Goal: Transaction & Acquisition: Purchase product/service

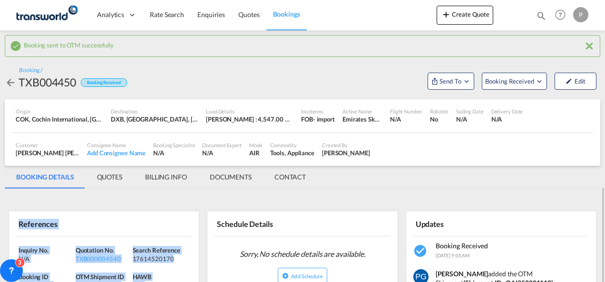
scroll to position [135, 0]
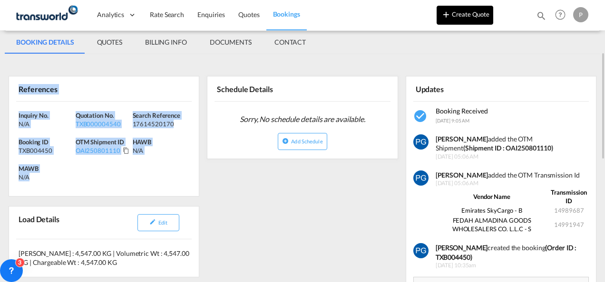
click at [458, 12] on button "Create Quote" at bounding box center [464, 15] width 57 height 19
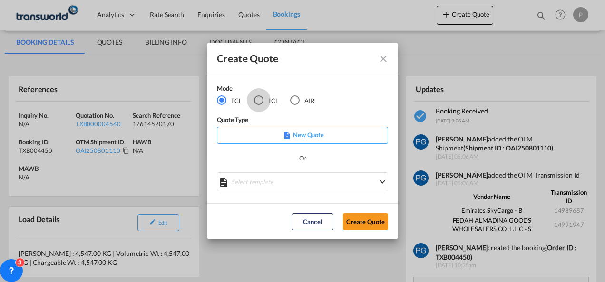
click at [254, 99] on div "LCL" at bounding box center [259, 101] width 10 height 10
click at [354, 222] on button "Create Quote" at bounding box center [365, 221] width 45 height 17
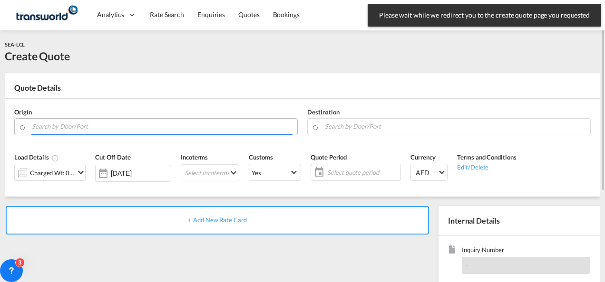
click at [104, 129] on input "Search by Door/Port" at bounding box center [162, 126] width 261 height 17
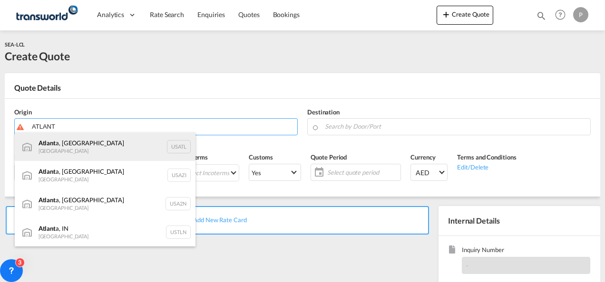
click at [82, 151] on div "Atlant a, [GEOGRAPHIC_DATA] [GEOGRAPHIC_DATA] USATL" at bounding box center [105, 147] width 181 height 29
type input "[GEOGRAPHIC_DATA], [GEOGRAPHIC_DATA], [GEOGRAPHIC_DATA]"
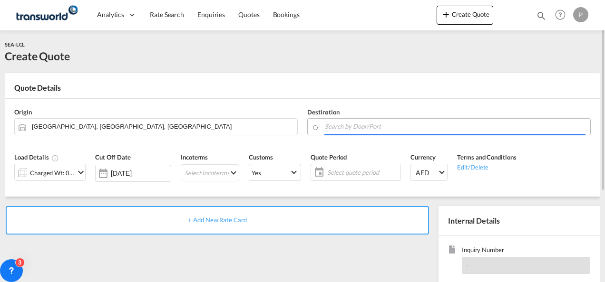
click at [347, 130] on input "Search by Door/Port" at bounding box center [455, 126] width 261 height 17
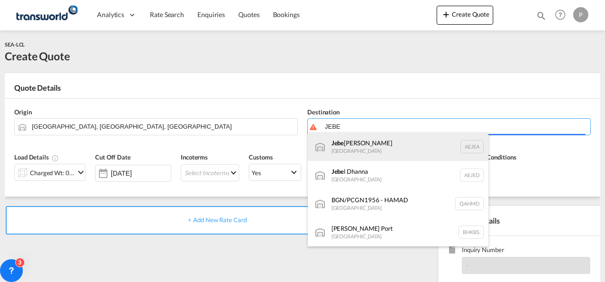
click at [350, 143] on div "Jebe l Ali [GEOGRAPHIC_DATA] [GEOGRAPHIC_DATA]" at bounding box center [398, 147] width 181 height 29
type input "[GEOGRAPHIC_DATA], [GEOGRAPHIC_DATA]"
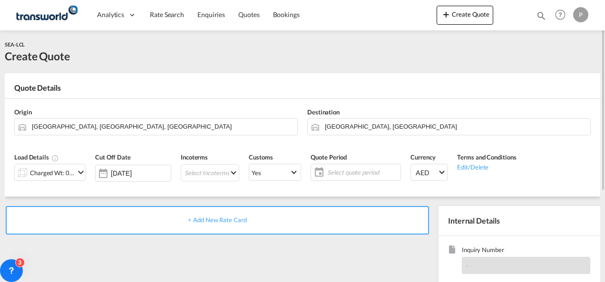
click at [75, 170] on md-icon "icon-chevron-down" at bounding box center [80, 172] width 11 height 11
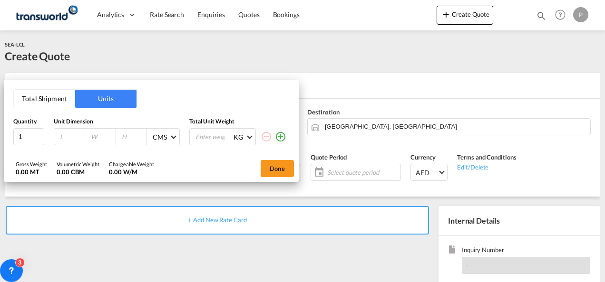
click at [58, 106] on button "Total Shipment" at bounding box center [44, 99] width 61 height 18
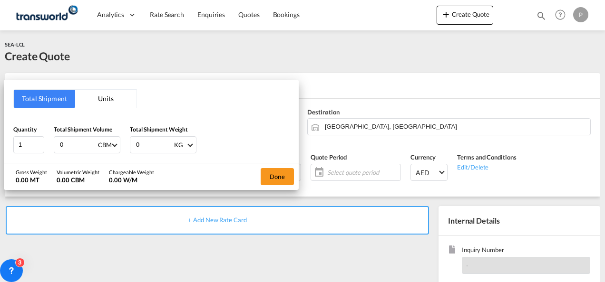
click at [74, 149] on input "0" at bounding box center [78, 145] width 38 height 16
type input "7.53"
click at [145, 146] on input "0" at bounding box center [154, 145] width 38 height 16
click at [272, 174] on button "Done" at bounding box center [277, 176] width 33 height 17
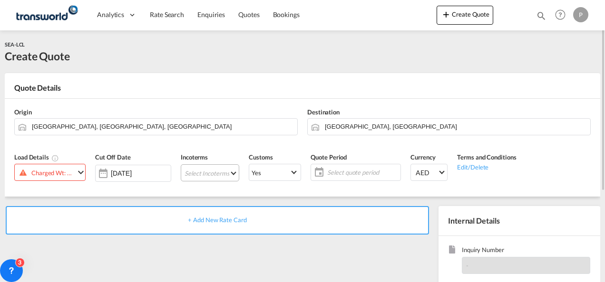
click at [204, 173] on md-select "Select Incoterms CIP - import Carriage and Insurance Paid to EXW - import Ex Wo…" at bounding box center [210, 172] width 58 height 17
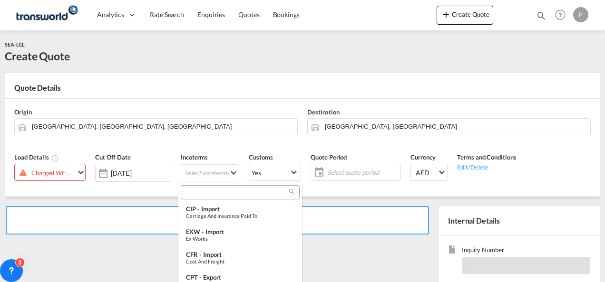
click at [198, 191] on input "search" at bounding box center [237, 192] width 106 height 9
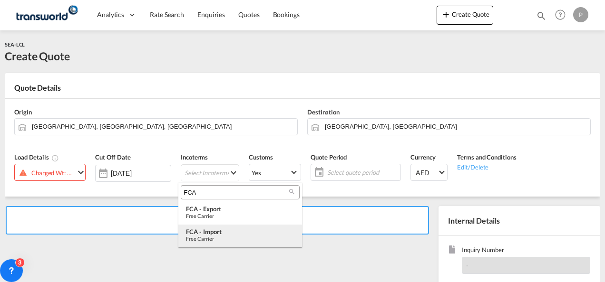
type input "FCA"
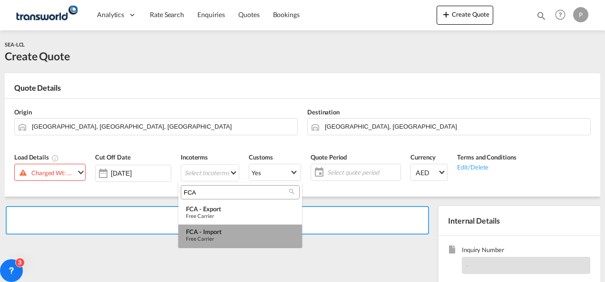
click at [205, 232] on div "FCA - import" at bounding box center [240, 232] width 108 height 8
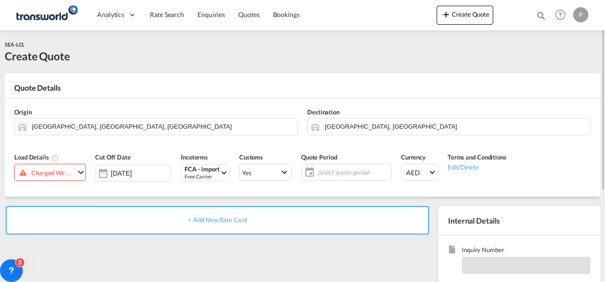
click at [329, 172] on span "Select quote period" at bounding box center [353, 172] width 71 height 9
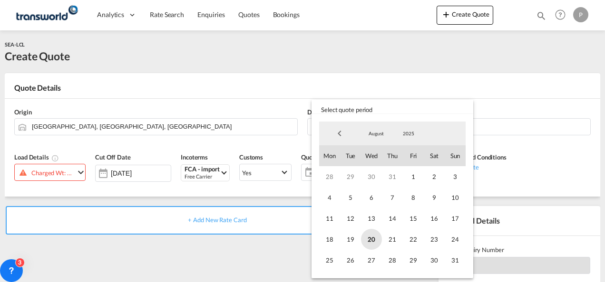
click at [374, 236] on span "20" at bounding box center [371, 239] width 21 height 21
click at [451, 262] on span "31" at bounding box center [455, 260] width 21 height 21
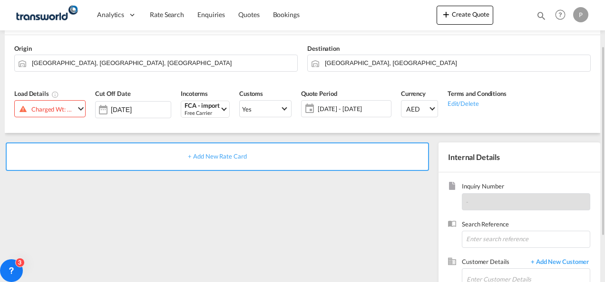
scroll to position [65, 0]
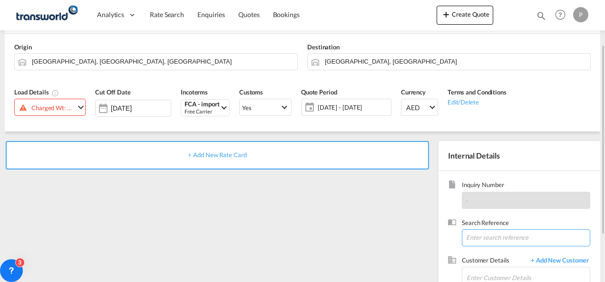
click at [500, 235] on input at bounding box center [526, 238] width 128 height 17
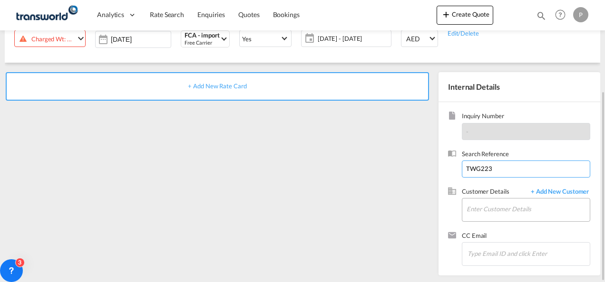
type input "TWG223"
click at [489, 211] on input "Enter Customer Details" at bounding box center [527, 209] width 123 height 21
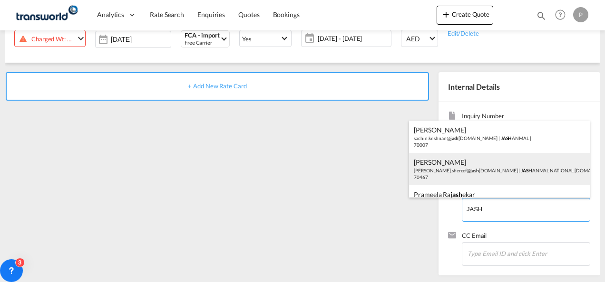
click at [473, 182] on div "[PERSON_NAME] [PERSON_NAME].shereef@ jash [DOMAIN_NAME] | JASH ANMAL NATIONAL […" at bounding box center [499, 169] width 181 height 32
type input "JASHANMAL NATIONAL [DOMAIN_NAME], [PERSON_NAME], [PERSON_NAME][EMAIL_ADDRESS][D…"
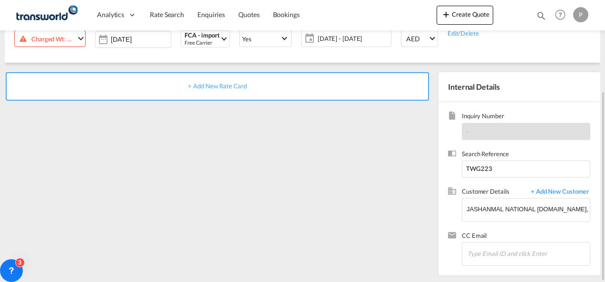
click at [66, 38] on div "Charged Wt: 7.53 W/M" at bounding box center [52, 38] width 43 height 13
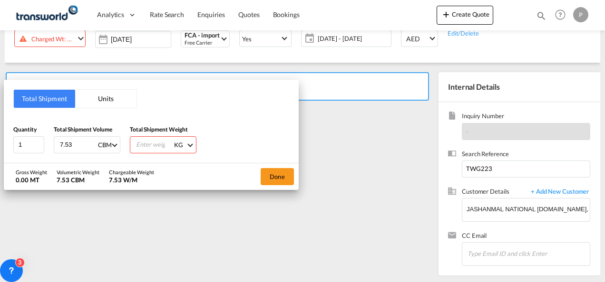
click at [143, 142] on input "number" at bounding box center [154, 145] width 38 height 16
type input "1048"
click at [272, 171] on button "Done" at bounding box center [277, 176] width 33 height 17
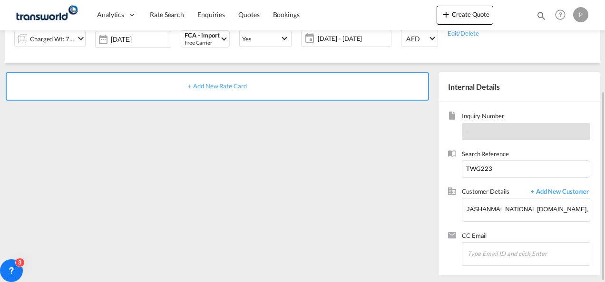
click at [222, 87] on span "+ Add New Rate Card" at bounding box center [217, 86] width 58 height 8
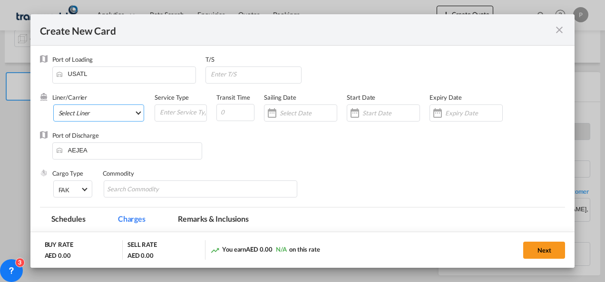
click at [77, 112] on md-select "Select Liner" at bounding box center [98, 113] width 91 height 17
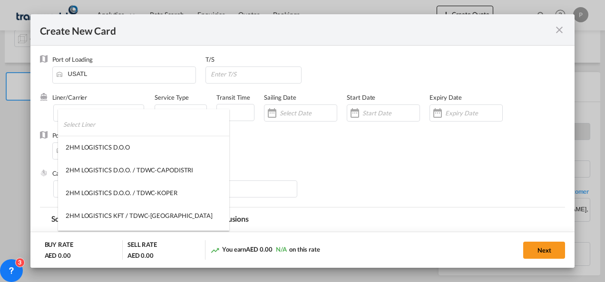
click at [88, 125] on input "search" at bounding box center [146, 124] width 166 height 23
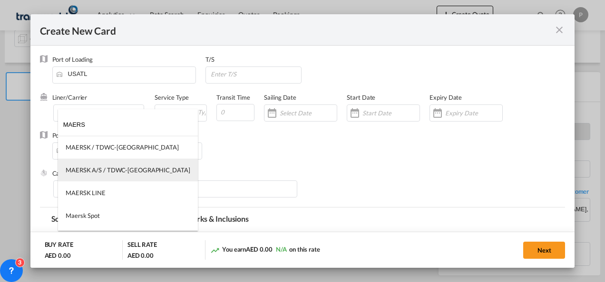
type input "MAERS"
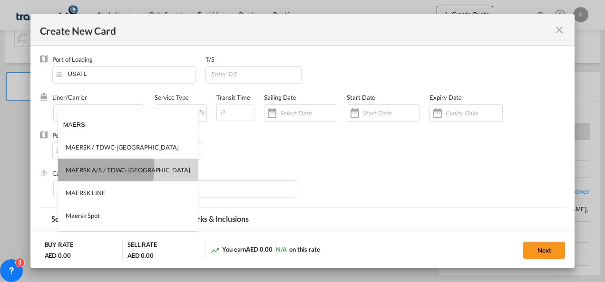
click at [98, 168] on div "MAERSK A/S / TDWC-[GEOGRAPHIC_DATA]" at bounding box center [128, 170] width 125 height 9
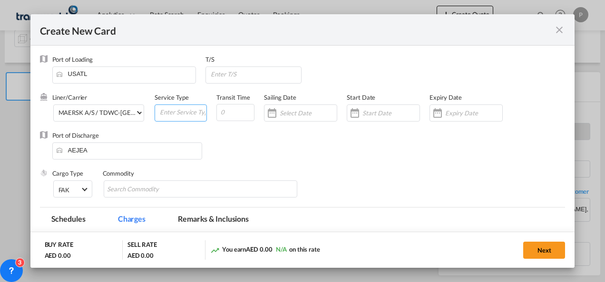
click at [179, 110] on input "Create New Card ..." at bounding box center [183, 112] width 48 height 14
type input "FCA IMPORT"
click at [467, 106] on div "Create New Card ..." at bounding box center [465, 113] width 73 height 17
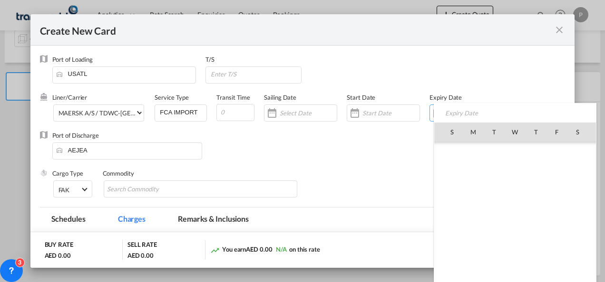
scroll to position [220089, 0]
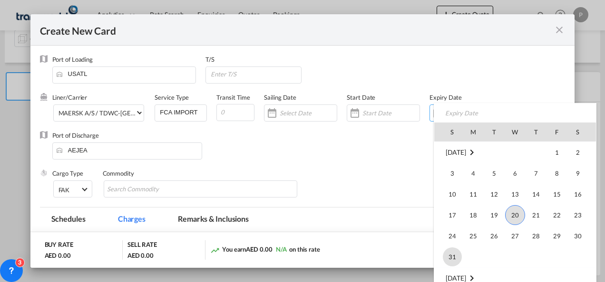
click at [454, 254] on span "31" at bounding box center [452, 257] width 19 height 19
type input "[DATE]"
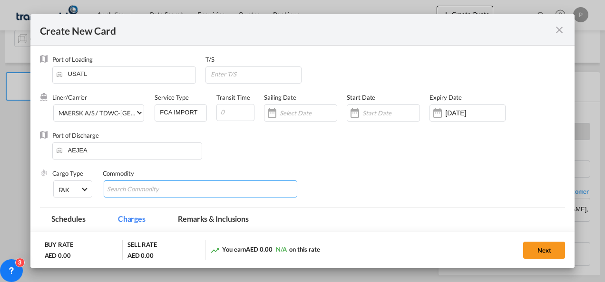
click at [244, 187] on md-chips-wrap "Chips container with autocompletion. Enter the text area, type text to search, …" at bounding box center [201, 189] width 194 height 17
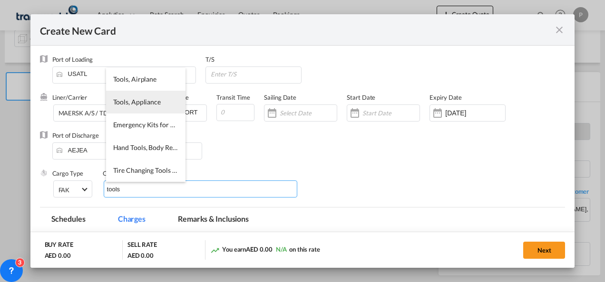
type input "tools"
click at [156, 113] on li "Tools, Appliance" at bounding box center [145, 102] width 79 height 23
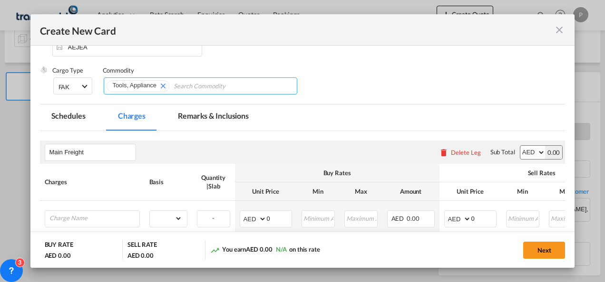
scroll to position [104, 0]
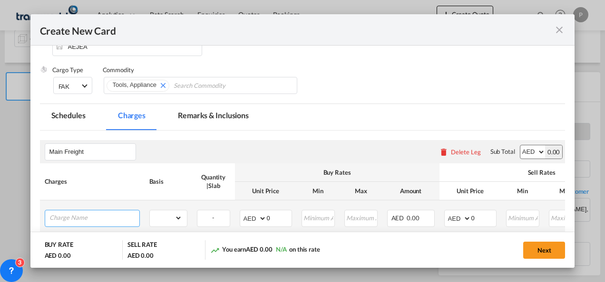
click at [120, 217] on input "Charge Name" at bounding box center [94, 218] width 90 height 14
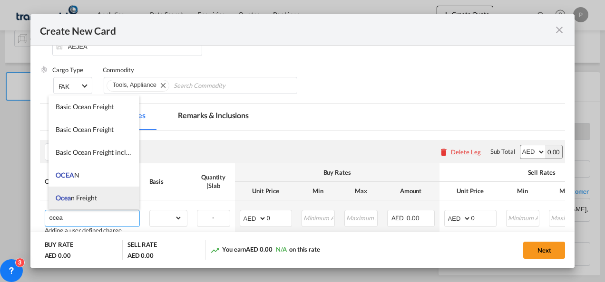
click at [94, 197] on span "Ocea n Freight" at bounding box center [76, 198] width 41 height 8
type input "Ocean Freight"
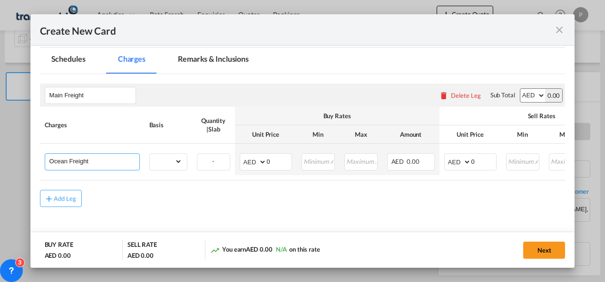
scroll to position [162, 0]
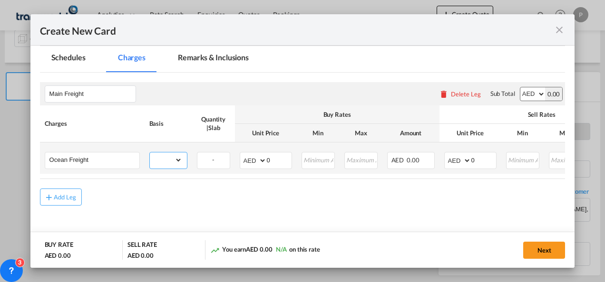
click at [172, 155] on select "gross_weight volumetric_weight per_shipment per_bl per_km per_hawb per_kg flat …" at bounding box center [166, 160] width 32 height 15
select select "per_shipment"
click at [150, 153] on select "gross_weight volumetric_weight per_shipment per_bl per_km per_hawb per_kg flat …" at bounding box center [166, 160] width 32 height 15
click at [285, 165] on input "0" at bounding box center [279, 160] width 25 height 14
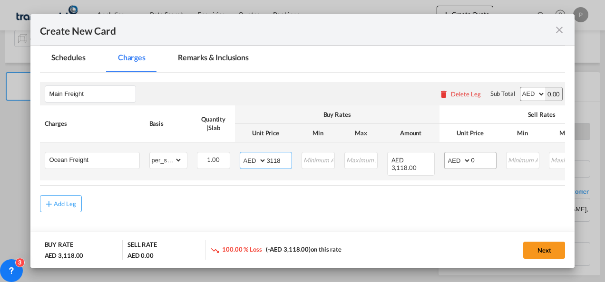
type input "3118"
click at [480, 159] on input "0" at bounding box center [483, 160] width 25 height 14
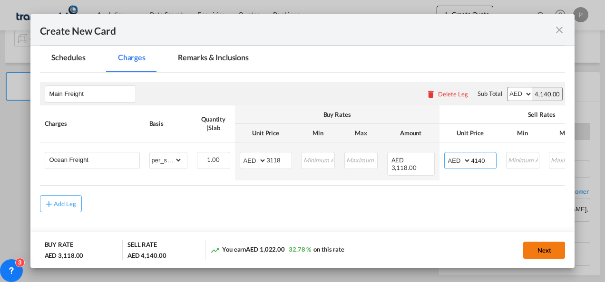
type input "4140"
click at [539, 248] on button "Next" at bounding box center [544, 250] width 42 height 17
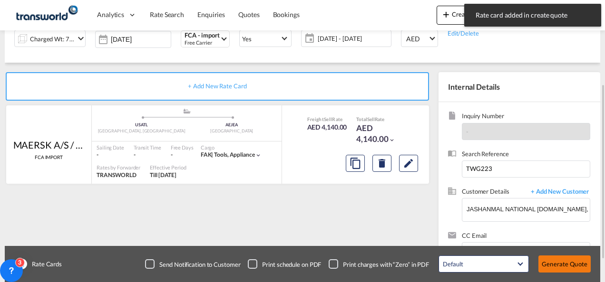
click at [558, 264] on button "Generate Quote" at bounding box center [564, 264] width 52 height 17
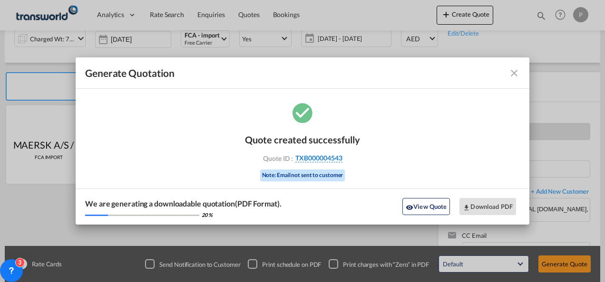
click at [323, 161] on span "TXB000004543" at bounding box center [318, 158] width 47 height 9
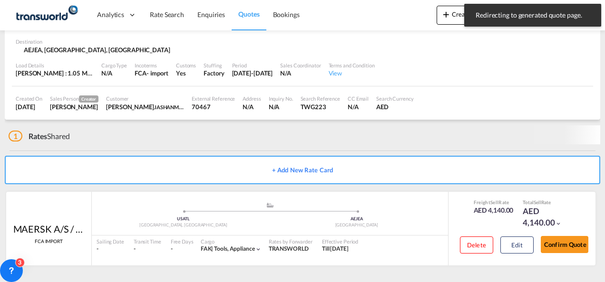
scroll to position [64, 0]
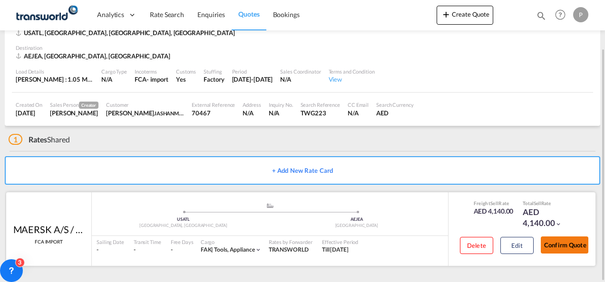
click at [570, 249] on button "Confirm Quote" at bounding box center [565, 245] width 48 height 17
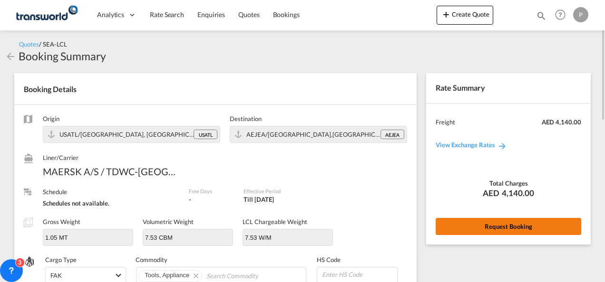
click at [495, 231] on button "Request Booking" at bounding box center [507, 226] width 145 height 17
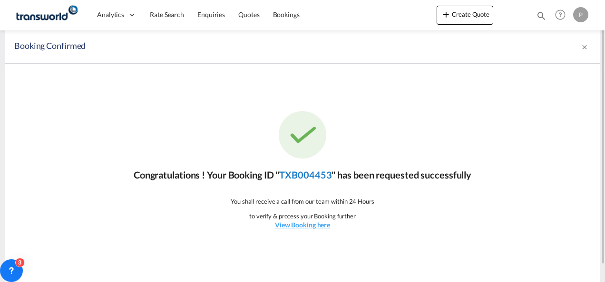
click at [327, 174] on link "TXB004453" at bounding box center [305, 174] width 52 height 11
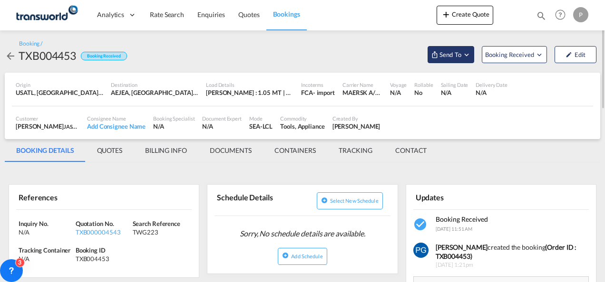
click at [454, 55] on span "Send To" at bounding box center [450, 55] width 24 height 10
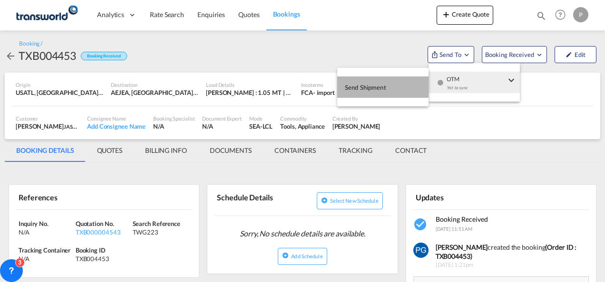
click at [389, 83] on button "Send Shipment" at bounding box center [382, 87] width 91 height 21
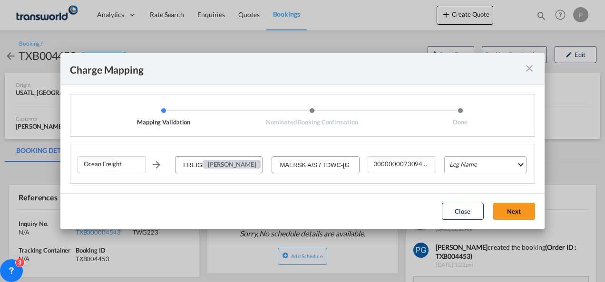
click at [472, 162] on md-select "Leg Name HANDLING ORIGIN VESSEL HANDLING DESTINATION OTHERS TL PICK UP CUSTOMS …" at bounding box center [485, 164] width 82 height 17
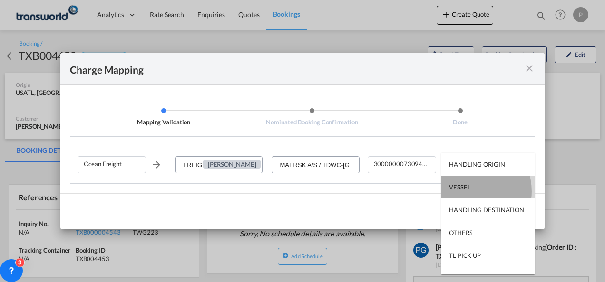
click at [467, 192] on md-option "VESSEL" at bounding box center [487, 187] width 93 height 23
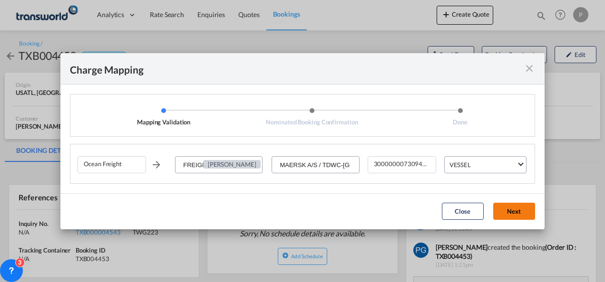
click at [505, 209] on button "Next" at bounding box center [514, 211] width 42 height 17
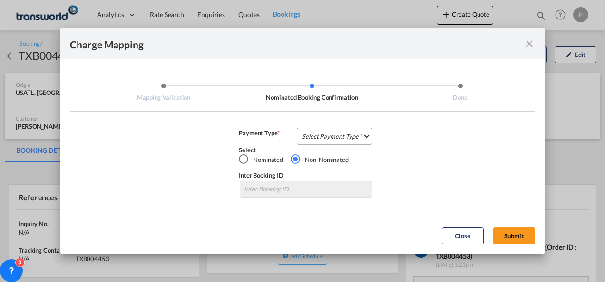
click at [312, 134] on md-select "Select Payment Type COLLECT PREPAID" at bounding box center [335, 136] width 76 height 17
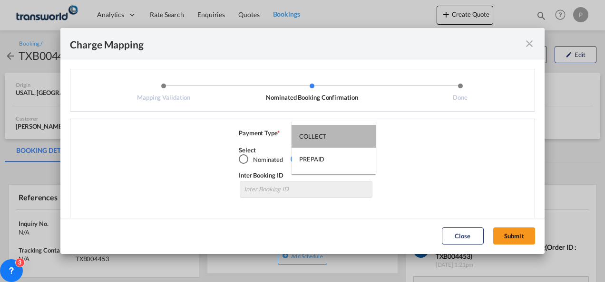
click at [312, 134] on div "COLLECT" at bounding box center [312, 136] width 27 height 9
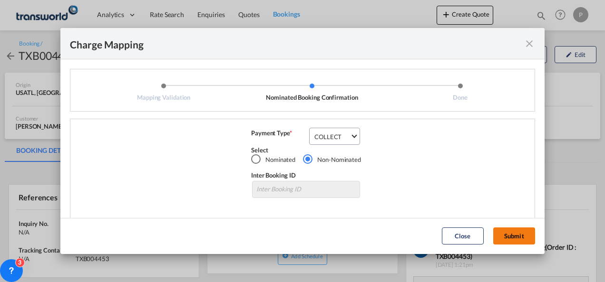
click at [509, 233] on button "Submit" at bounding box center [514, 236] width 42 height 17
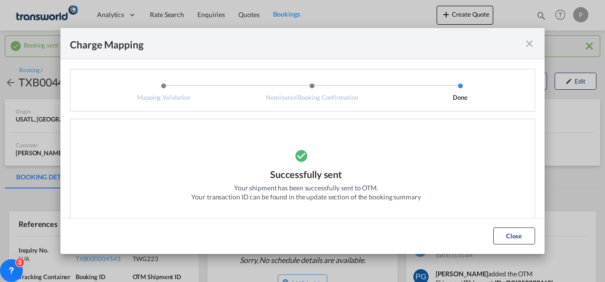
click at [530, 43] on md-icon "icon-close fg-AAA8AD cursor" at bounding box center [528, 43] width 11 height 11
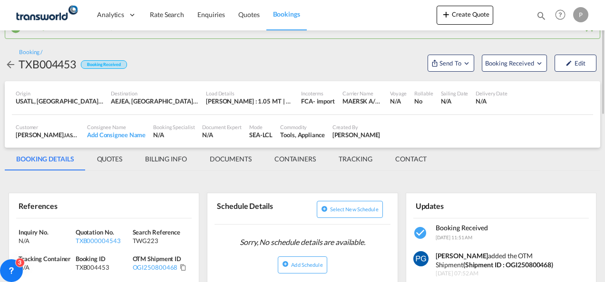
scroll to position [20, 0]
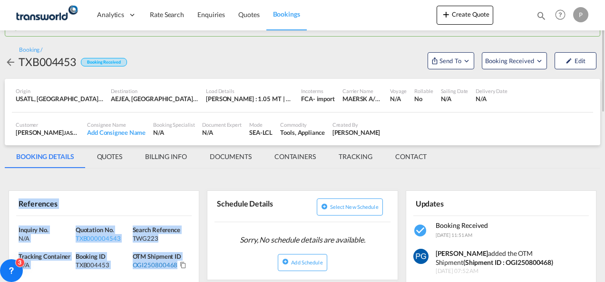
drag, startPoint x: 19, startPoint y: 201, endPoint x: 175, endPoint y: 266, distance: 169.4
click at [175, 266] on div "References Inquiry No. N/A Quotation No. TXB000004543 Search Reference TWG223 T…" at bounding box center [104, 238] width 191 height 94
copy div "References Inquiry No. N/A Quotation No. TXB000004543 Search Reference TWG223 T…"
click at [454, 10] on button "Create Quote" at bounding box center [464, 15] width 57 height 19
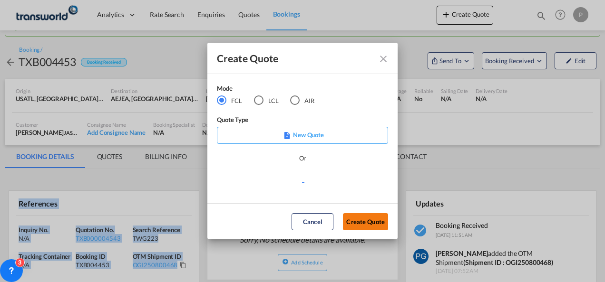
click at [357, 222] on button "Create Quote" at bounding box center [365, 221] width 45 height 17
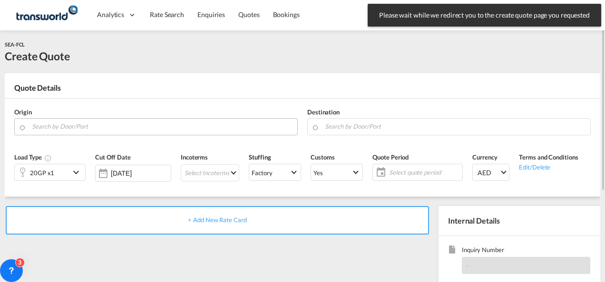
click at [103, 125] on input "Search by Door/Port" at bounding box center [162, 126] width 261 height 17
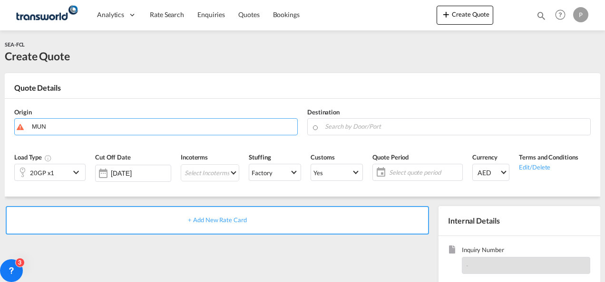
click at [76, 187] on body "Analytics Dashboard Rate Search Enquiries Quotes Bookings" at bounding box center [302, 141] width 605 height 282
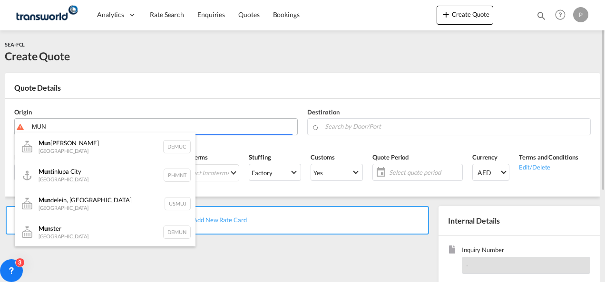
click at [147, 131] on body "Analytics Dashboard Rate Search Enquiries Quotes Bookings" at bounding box center [302, 141] width 605 height 282
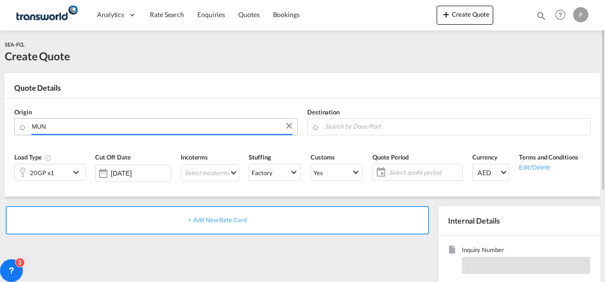
click at [127, 130] on input "MUN" at bounding box center [162, 126] width 261 height 17
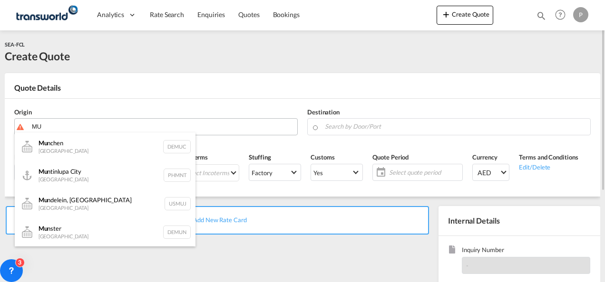
type input "M"
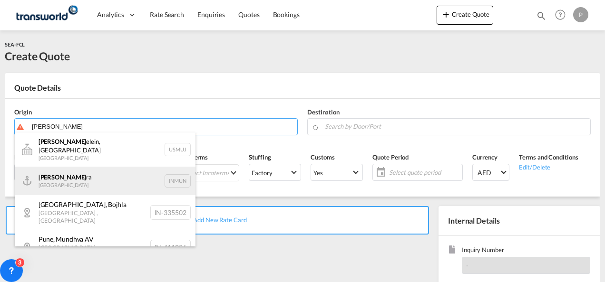
click at [103, 168] on div "[PERSON_NAME] [GEOGRAPHIC_DATA] INMUN" at bounding box center [105, 181] width 181 height 29
type input "Mundra, INMUN"
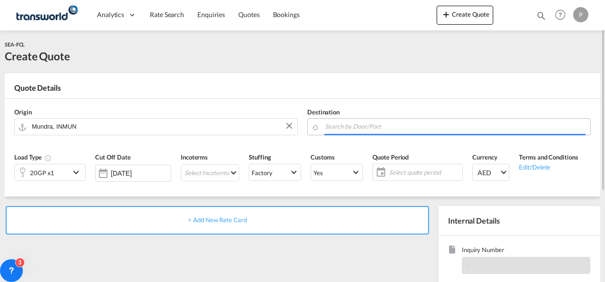
click at [349, 129] on input "Search by Door/Port" at bounding box center [455, 126] width 261 height 17
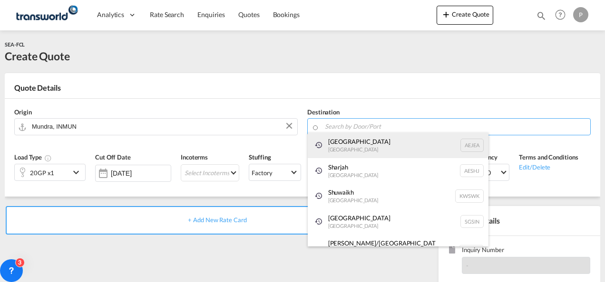
click at [349, 145] on div "[GEOGRAPHIC_DATA] [GEOGRAPHIC_DATA]" at bounding box center [398, 146] width 181 height 26
type input "[GEOGRAPHIC_DATA], [GEOGRAPHIC_DATA]"
